Goal: Find specific page/section

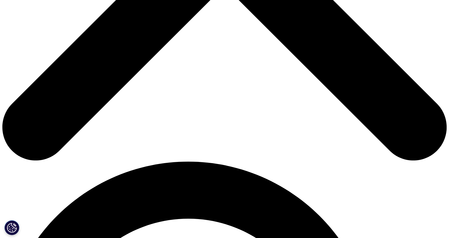
scroll to position [292, 0]
